Goal: Task Accomplishment & Management: Use online tool/utility

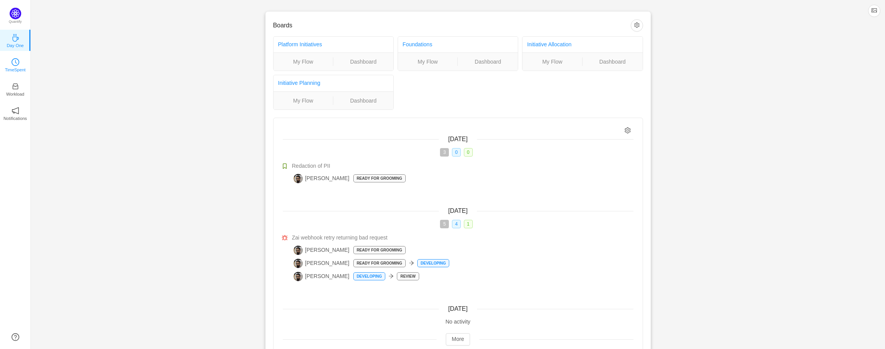
click at [12, 61] on link "TimeSpent" at bounding box center [16, 65] width 8 height 8
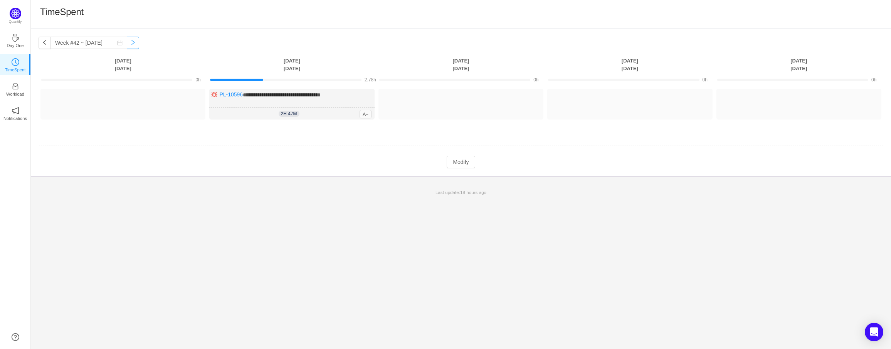
click at [130, 44] on button "button" at bounding box center [133, 43] width 12 height 12
click at [45, 43] on button "button" at bounding box center [45, 43] width 12 height 12
type input "Week #41 ~ Oct 06"
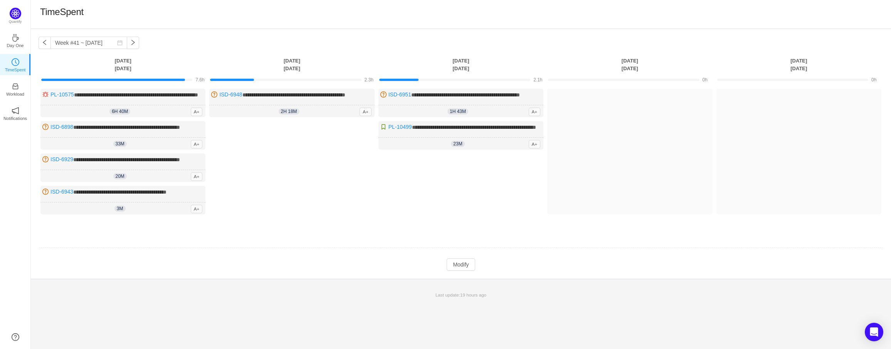
click at [312, 184] on div "Log Time" at bounding box center [291, 169] width 165 height 97
click at [302, 197] on div "Log Time" at bounding box center [291, 169] width 165 height 97
click at [318, 192] on div "Log Time" at bounding box center [291, 169] width 165 height 97
click at [480, 12] on div "TimeSpent" at bounding box center [461, 14] width 842 height 16
click at [473, 13] on div "TimeSpent" at bounding box center [461, 14] width 842 height 16
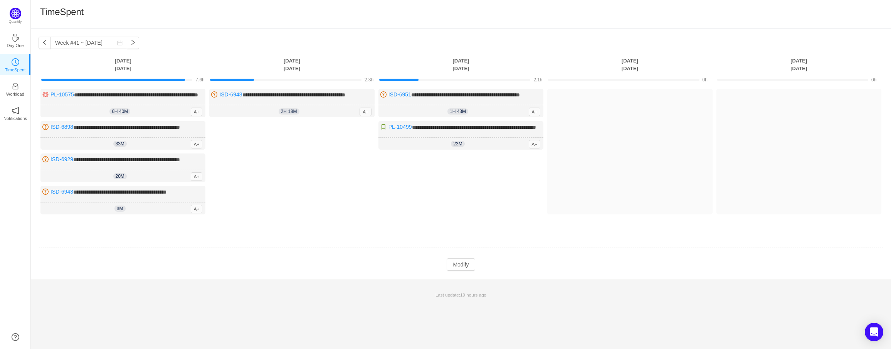
click at [299, 15] on div "TimeSpent" at bounding box center [461, 14] width 842 height 16
click at [328, 217] on div "Log Time" at bounding box center [291, 169] width 165 height 97
click at [333, 177] on div "Log Time" at bounding box center [291, 169] width 165 height 97
drag, startPoint x: 317, startPoint y: 190, endPoint x: 305, endPoint y: 168, distance: 25.0
click at [317, 189] on div "Log Time" at bounding box center [291, 169] width 165 height 97
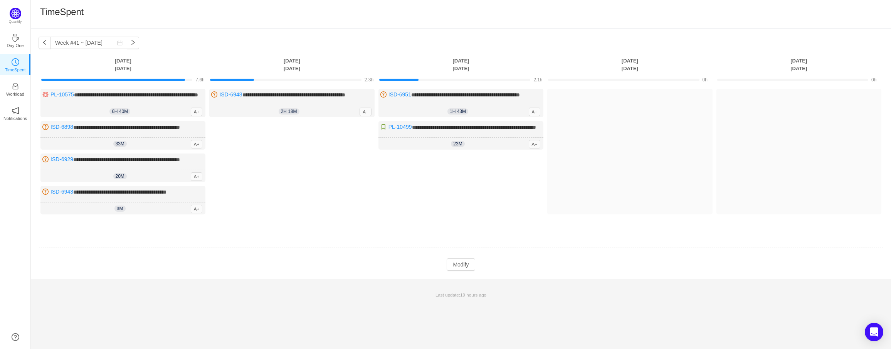
click at [246, 154] on div "Log Time" at bounding box center [291, 169] width 165 height 97
drag, startPoint x: 302, startPoint y: 17, endPoint x: 265, endPoint y: 24, distance: 37.3
click at [301, 17] on div "TimeSpent" at bounding box center [461, 14] width 842 height 16
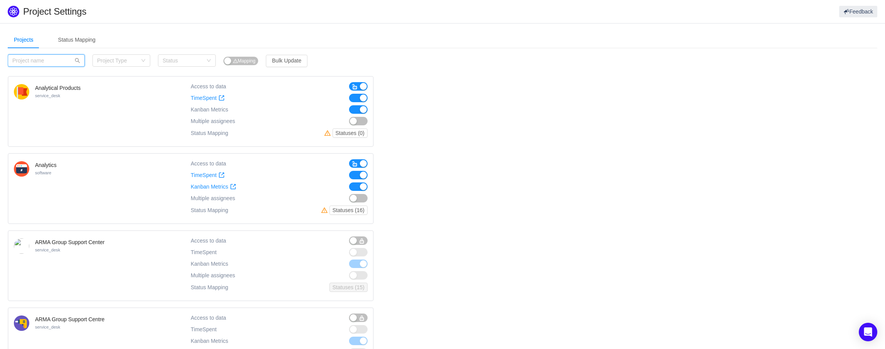
click at [57, 57] on input "text" at bounding box center [46, 60] width 77 height 12
type input "a"
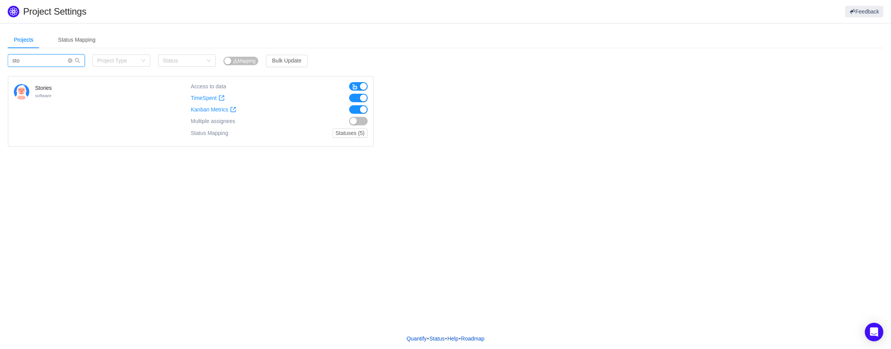
type input "sto"
click at [70, 98] on div "Stories software" at bounding box center [102, 111] width 177 height 59
click at [345, 131] on button "Statuses (5)" at bounding box center [350, 132] width 35 height 9
